Goal: Task Accomplishment & Management: Manage account settings

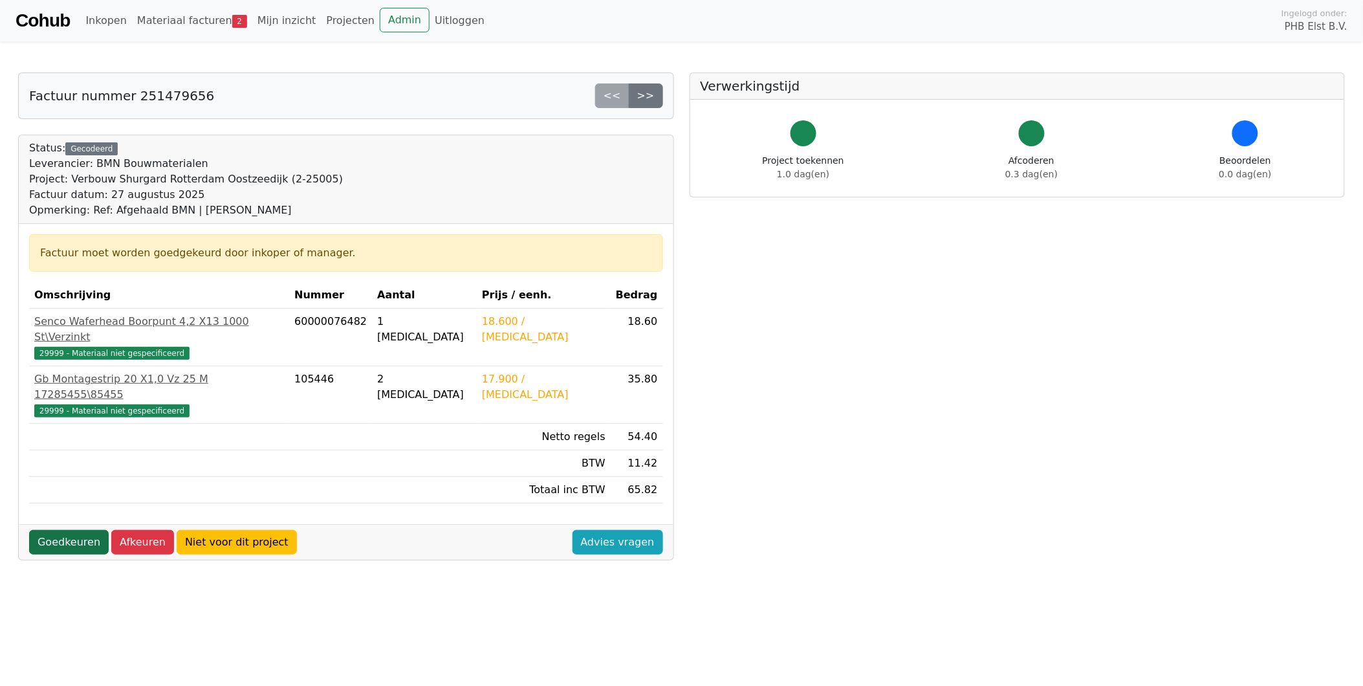
click at [69, 530] on link "Goedkeuren" at bounding box center [69, 542] width 80 height 25
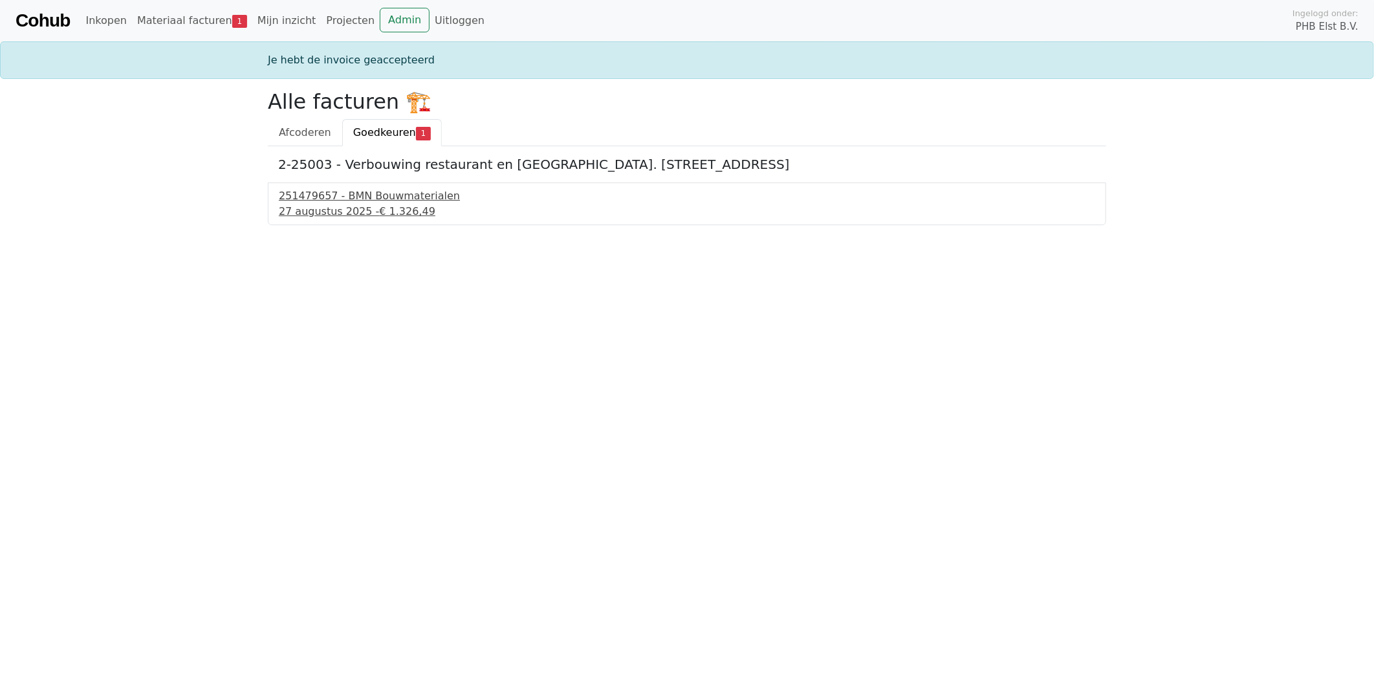
click at [331, 200] on div "251479657 - BMN Bouwmaterialen" at bounding box center [687, 196] width 816 height 16
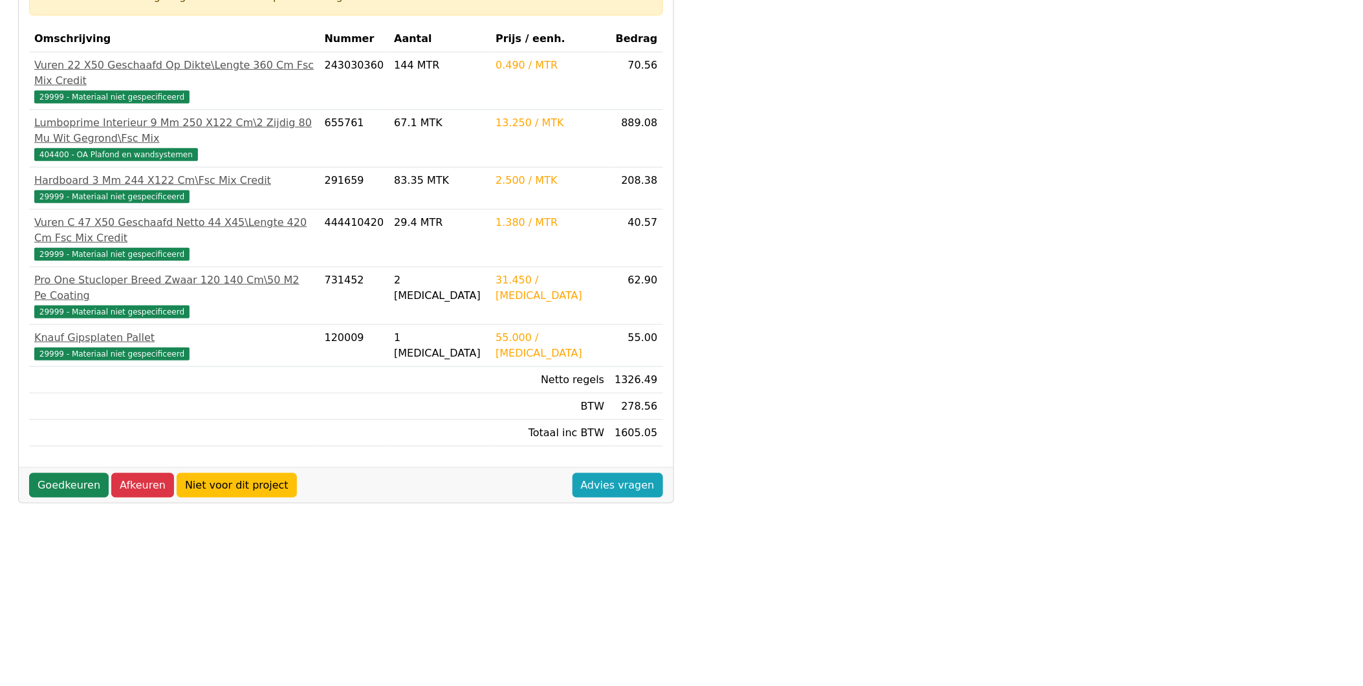
scroll to position [274, 0]
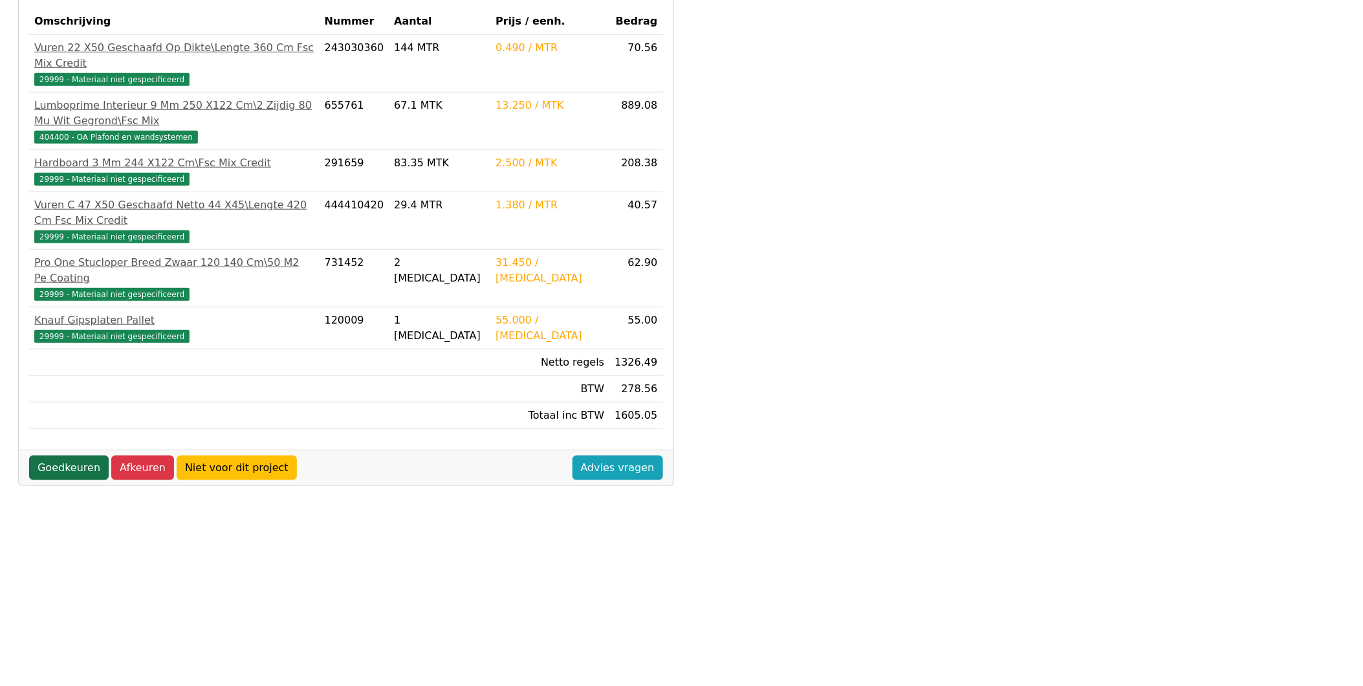
click at [63, 455] on link "Goedkeuren" at bounding box center [69, 467] width 80 height 25
